Goal: Navigation & Orientation: Go to known website

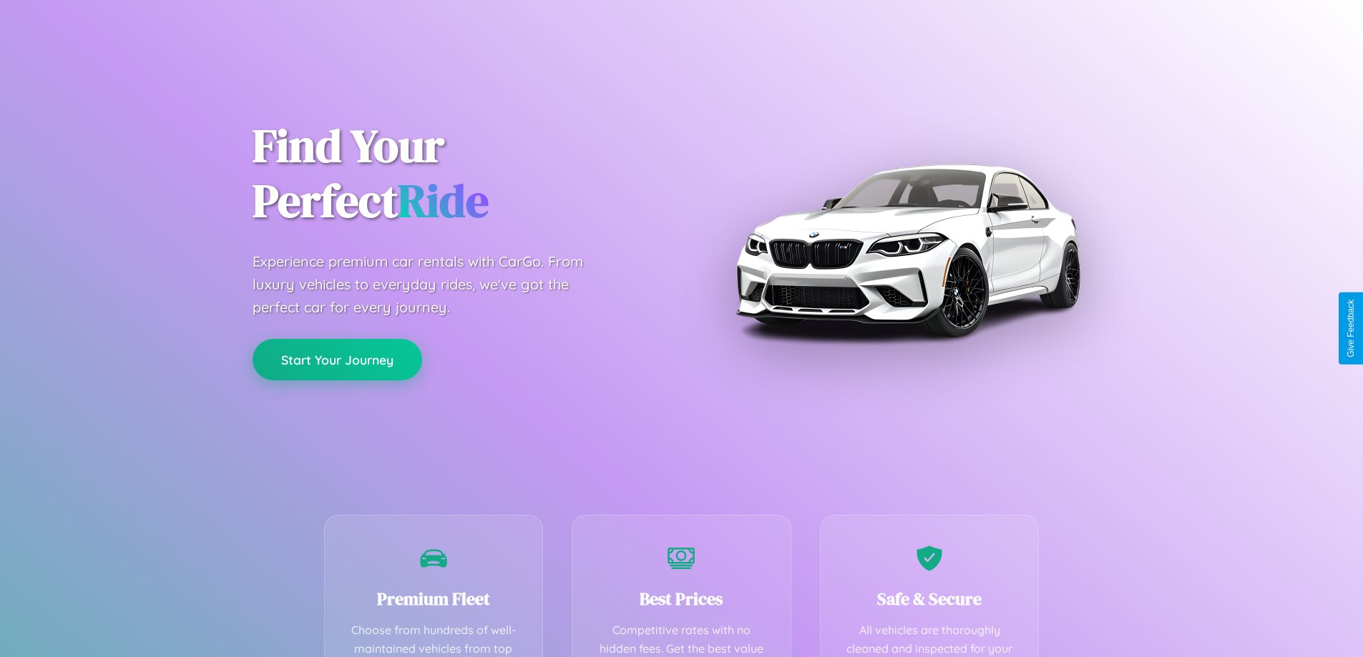
click at [337, 359] on button "Start Your Journey" at bounding box center [338, 359] width 170 height 41
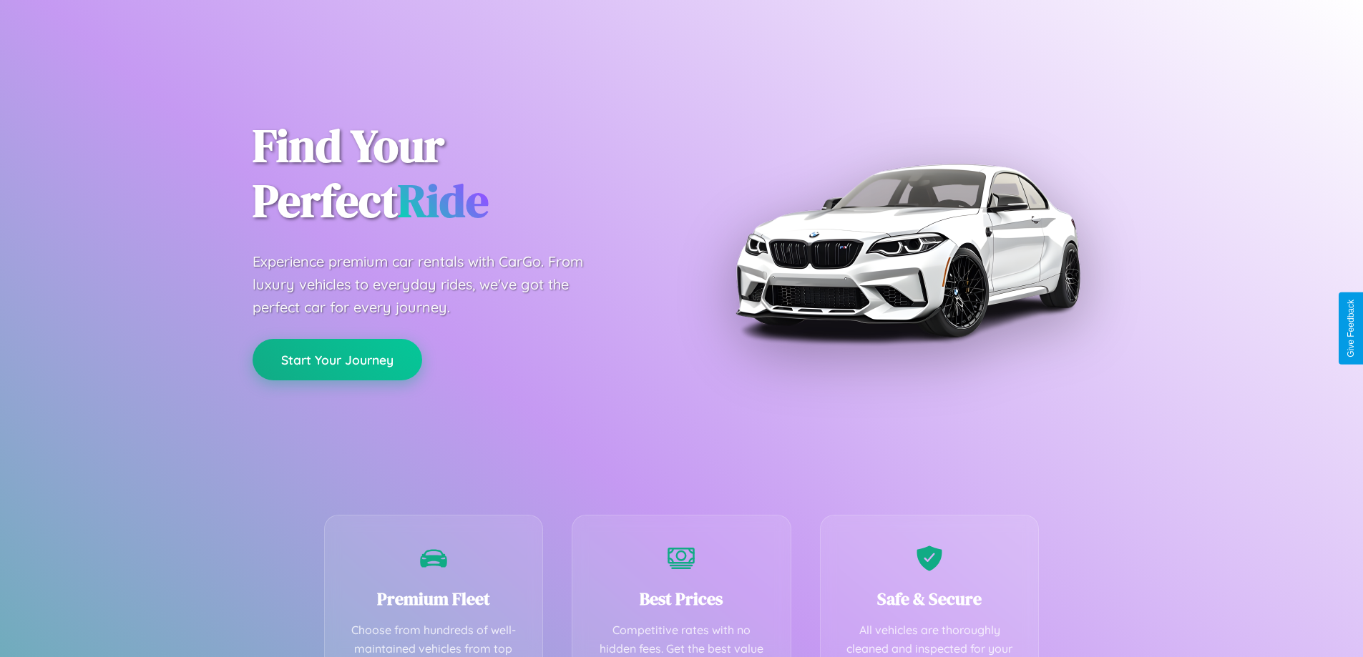
click at [337, 359] on button "Start Your Journey" at bounding box center [338, 359] width 170 height 41
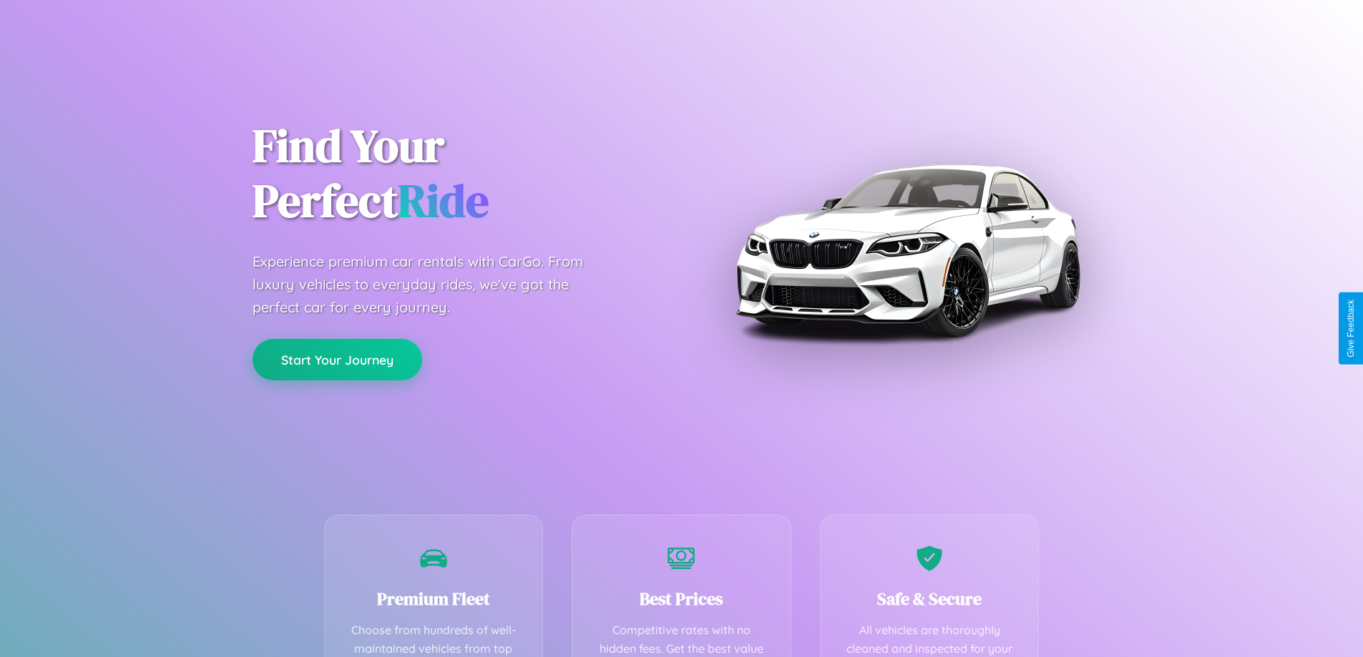
click at [337, 359] on button "Start Your Journey" at bounding box center [338, 359] width 170 height 41
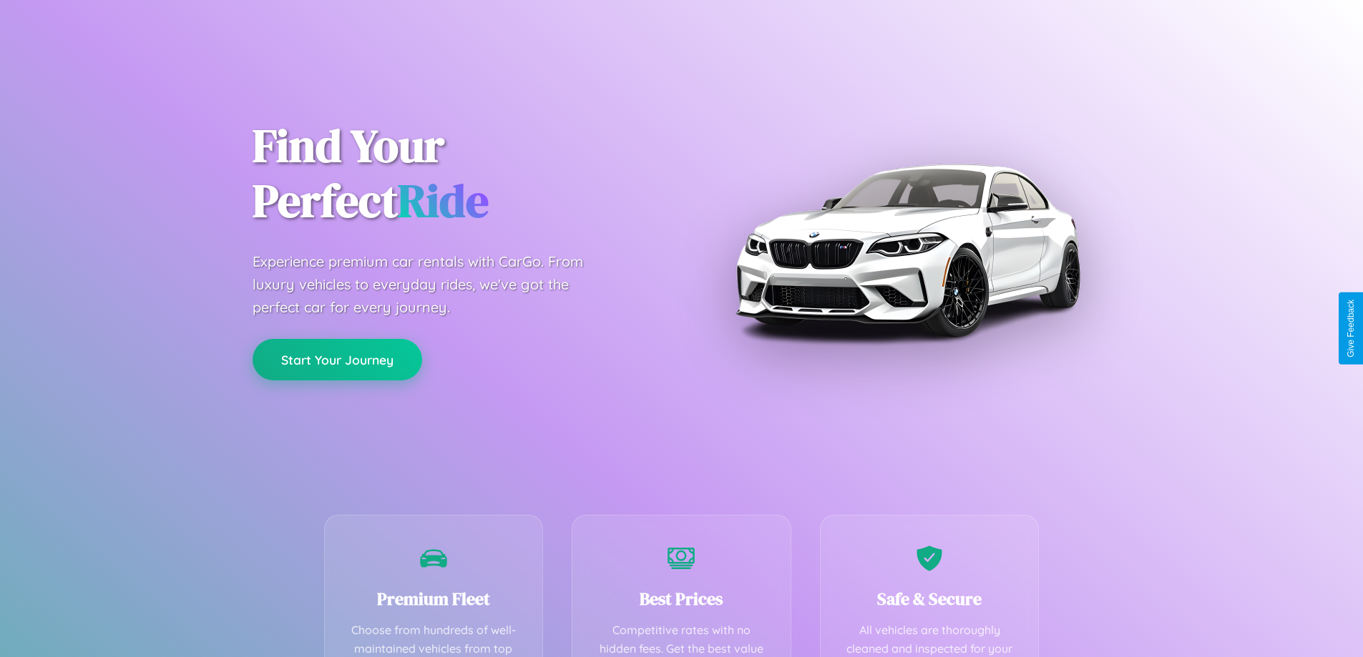
click at [337, 359] on button "Start Your Journey" at bounding box center [338, 359] width 170 height 41
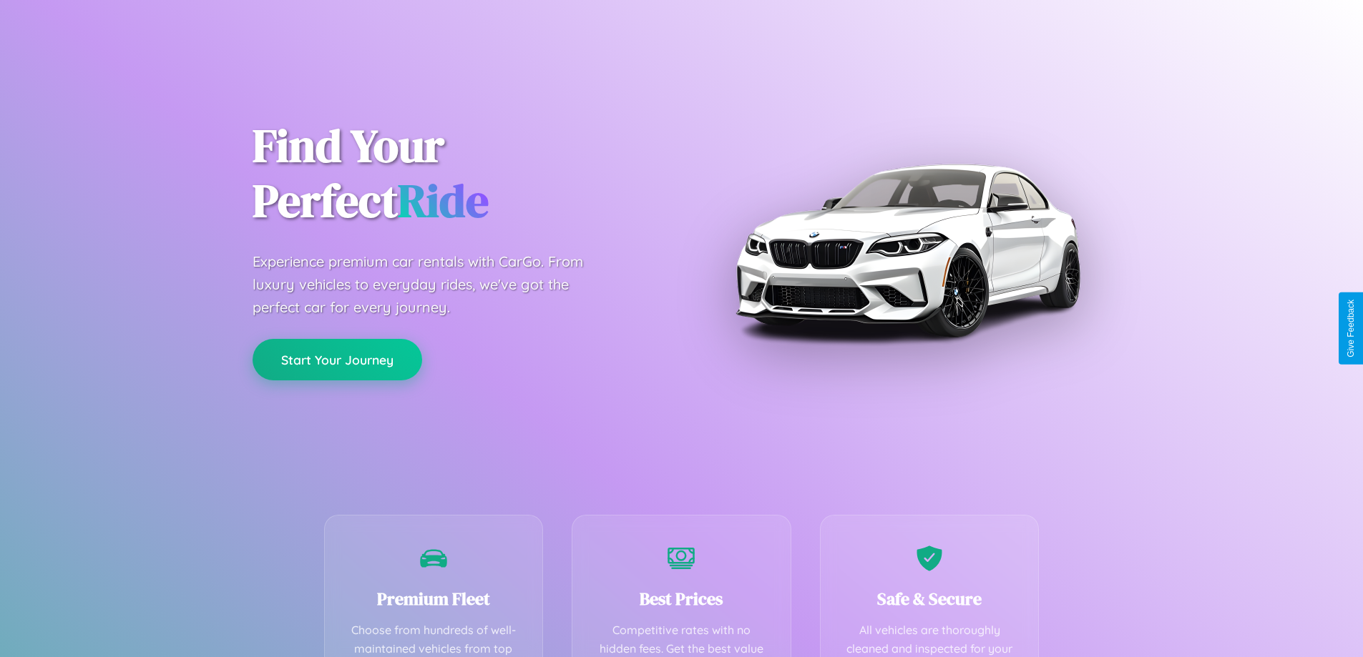
click at [337, 359] on button "Start Your Journey" at bounding box center [338, 359] width 170 height 41
